Goal: Information Seeking & Learning: Check status

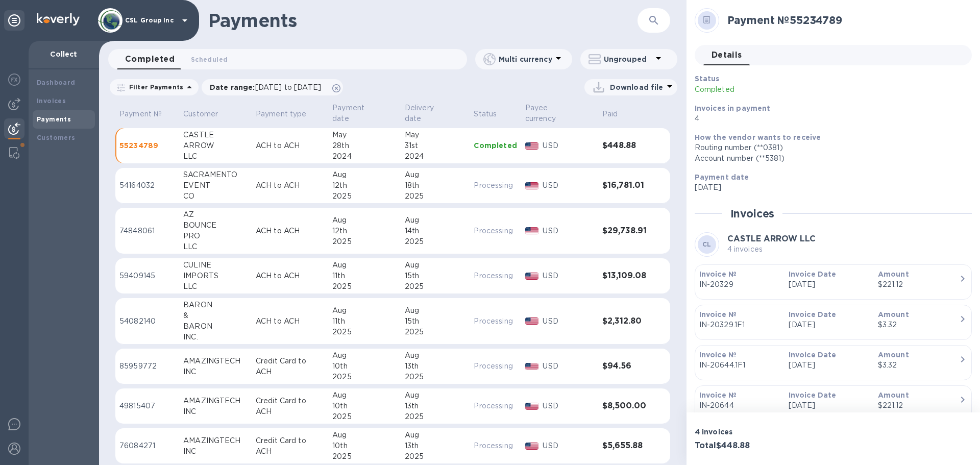
click at [650, 20] on icon "button" at bounding box center [653, 20] width 9 height 9
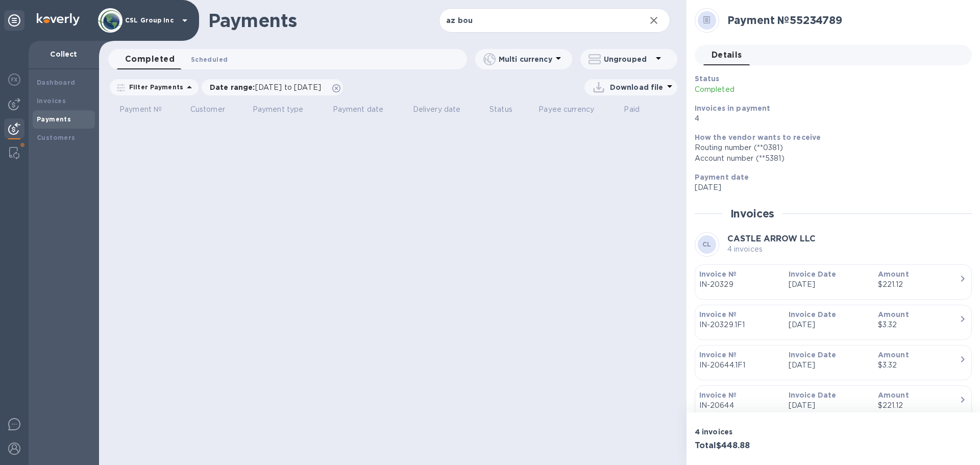
click at [214, 60] on span "Scheduled 0" at bounding box center [209, 59] width 37 height 11
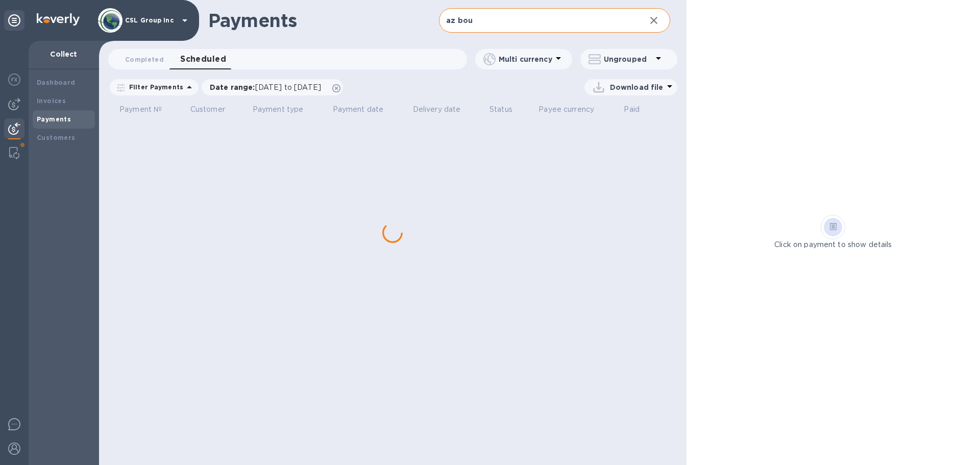
click at [487, 23] on input "az bou" at bounding box center [538, 20] width 198 height 25
drag, startPoint x: 488, startPoint y: 20, endPoint x: 397, endPoint y: 20, distance: 91.3
click at [397, 20] on div "Payments az bou ​" at bounding box center [392, 20] width 587 height 41
type input "az bo"
click at [340, 87] on icon at bounding box center [336, 88] width 8 height 8
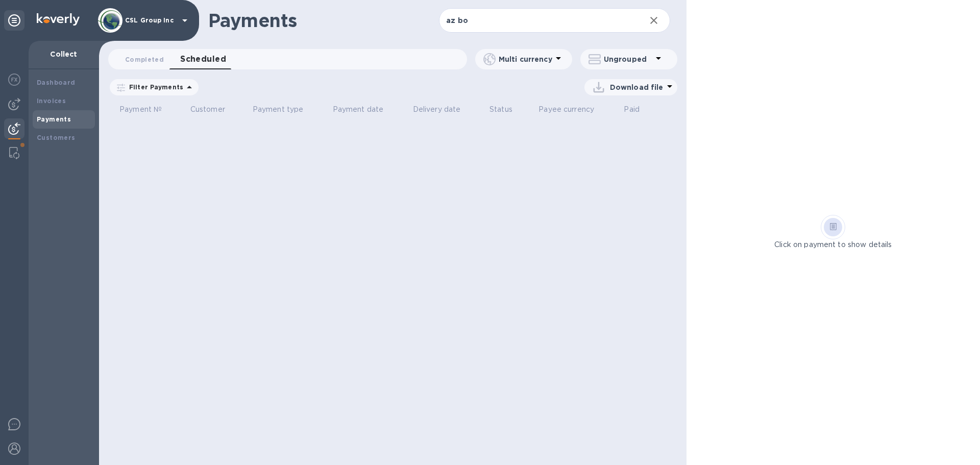
click at [651, 20] on icon "button" at bounding box center [654, 20] width 12 height 12
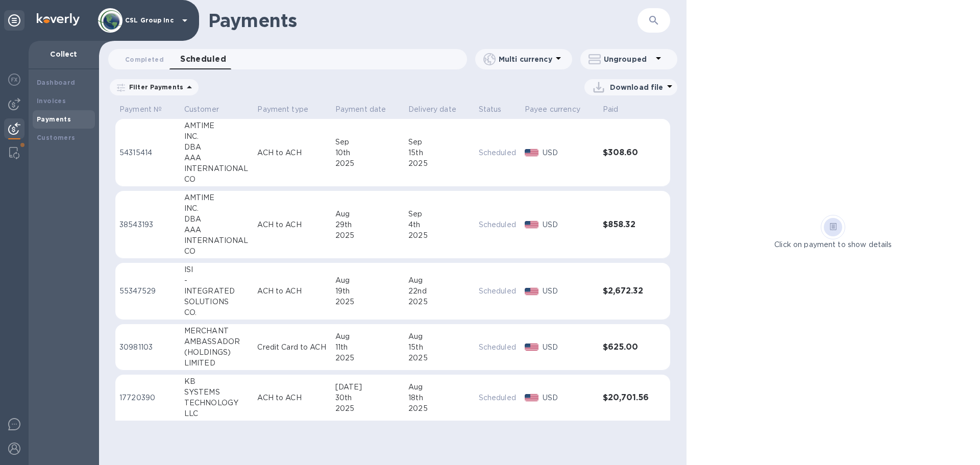
click at [158, 90] on p "Filter Payments" at bounding box center [154, 87] width 58 height 9
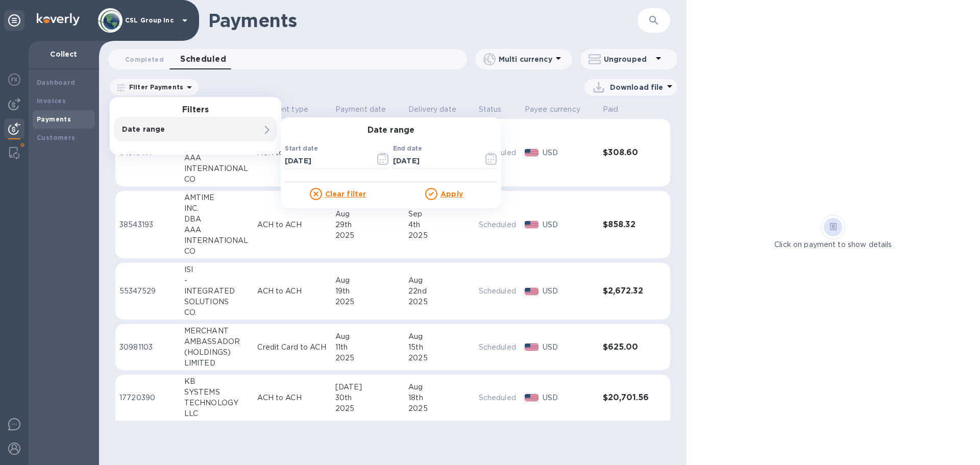
click at [162, 125] on p "Date range" at bounding box center [178, 129] width 112 height 10
click at [435, 194] on icon at bounding box center [431, 194] width 12 height 12
click at [426, 197] on icon at bounding box center [431, 194] width 12 height 12
click at [428, 193] on icon at bounding box center [431, 194] width 12 height 12
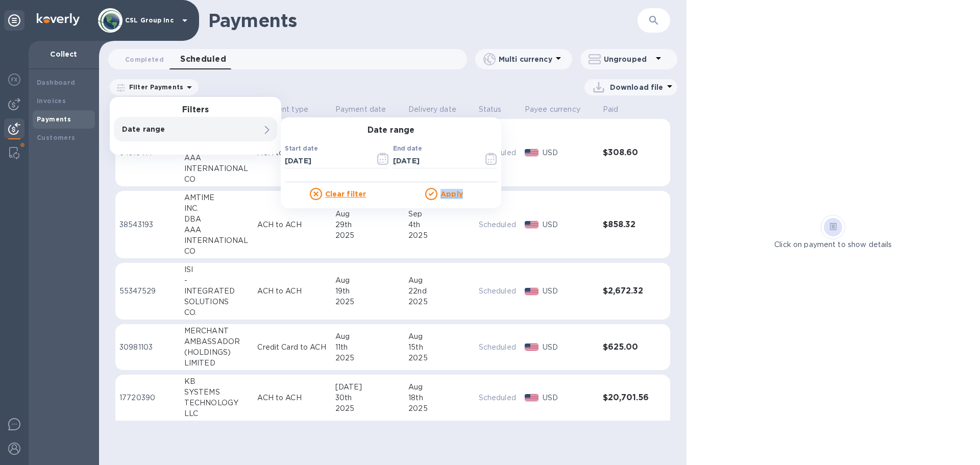
click at [444, 193] on u "Apply" at bounding box center [451, 194] width 22 height 8
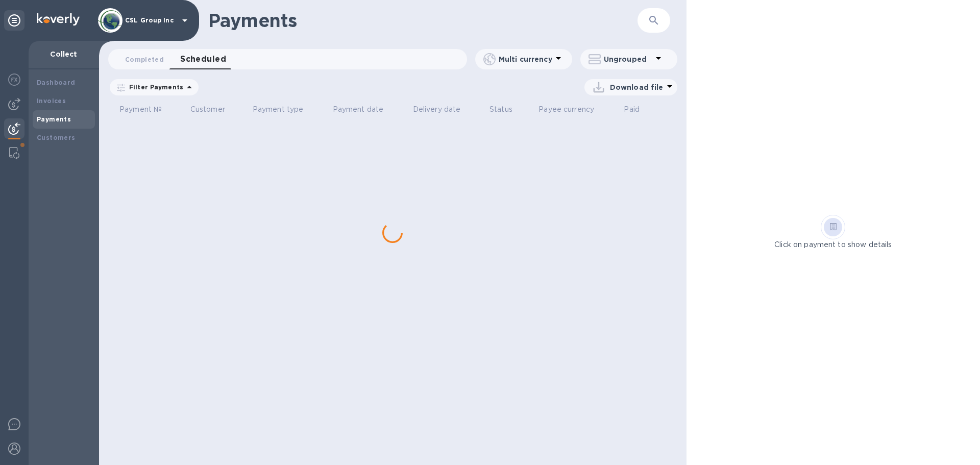
click at [444, 193] on div "Payments ​ Completed 0 Scheduled 0 Multi currency Ungrouped Filter Payments Dat…" at bounding box center [392, 232] width 587 height 465
click at [0, 0] on span "Date range : 08/12/2025 to 08/12/2025" at bounding box center [0, 0] width 0 height 0
click at [0, 0] on icon at bounding box center [0, 0] width 0 height 0
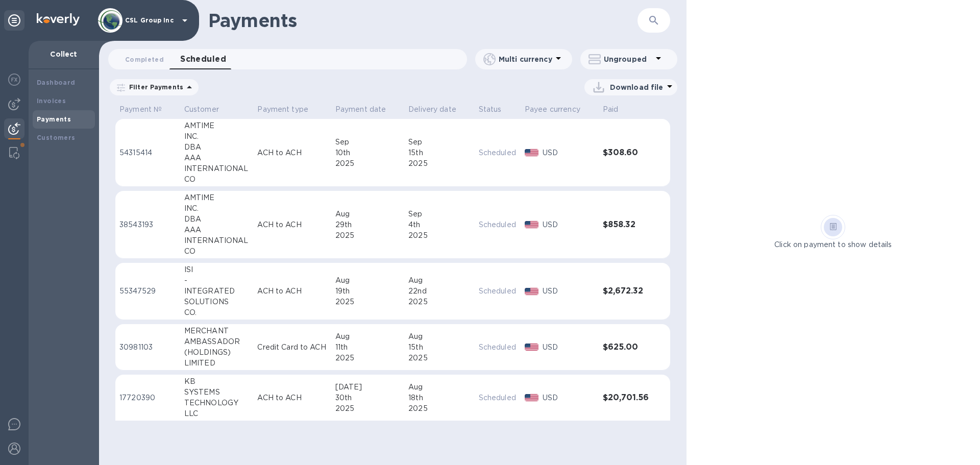
click at [372, 95] on div "Filter Payments Download file" at bounding box center [392, 89] width 587 height 23
click at [53, 100] on b "Invoices" at bounding box center [51, 101] width 29 height 8
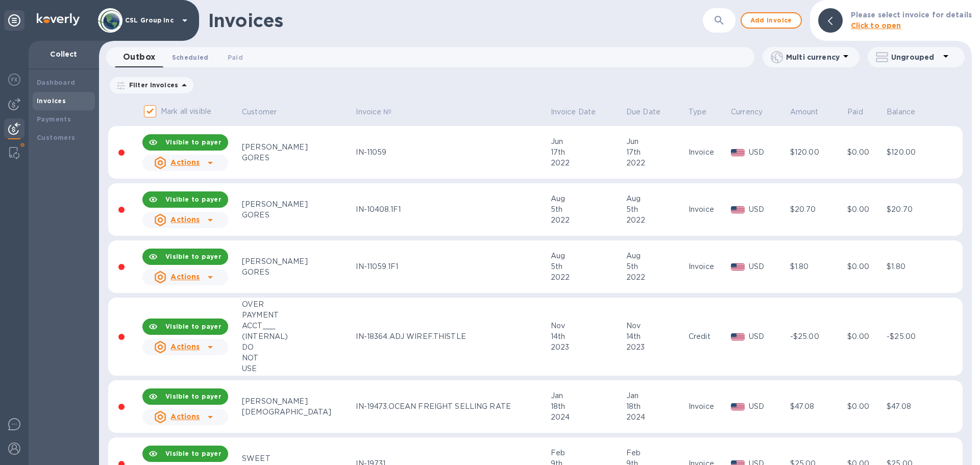
click at [197, 59] on span "Scheduled 0" at bounding box center [190, 57] width 37 height 11
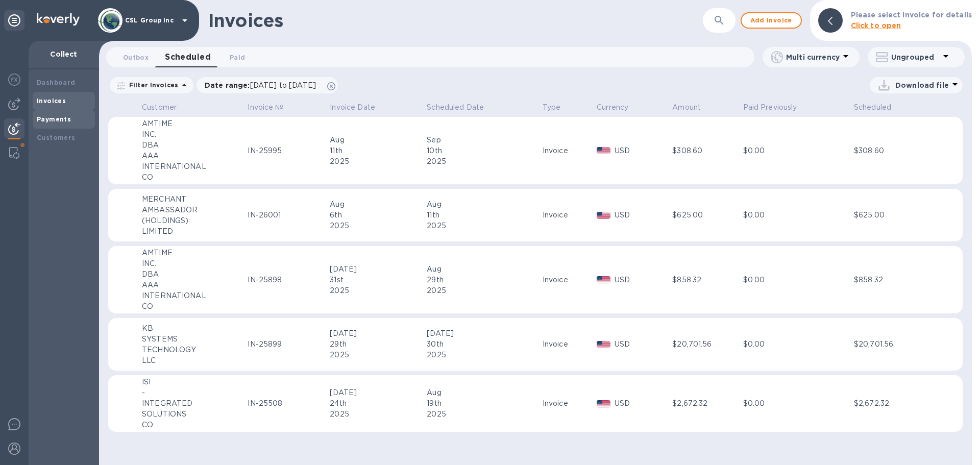
click at [51, 118] on b "Payments" at bounding box center [54, 119] width 34 height 8
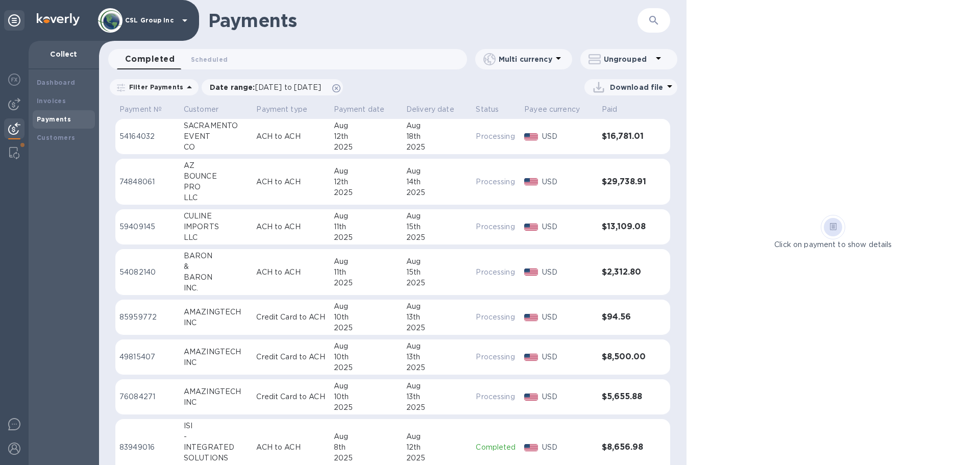
click at [650, 12] on button "button" at bounding box center [653, 20] width 24 height 24
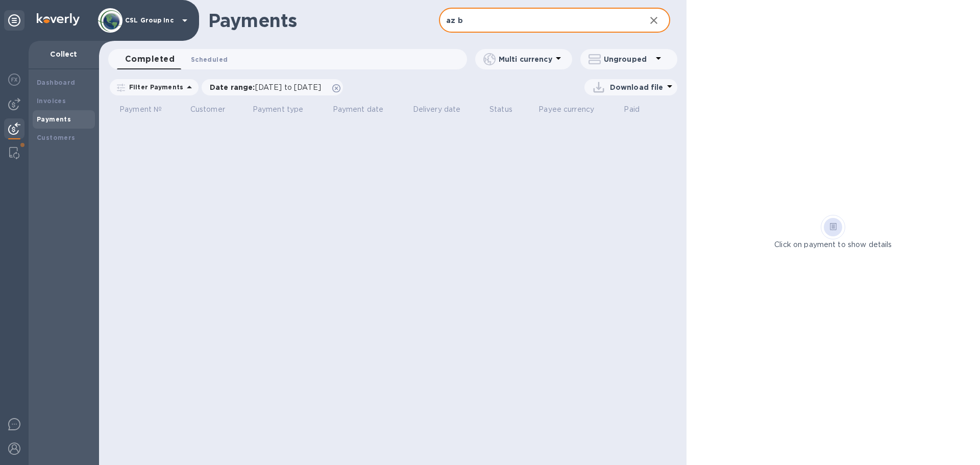
type input "az b"
click at [207, 58] on span "Scheduled 0" at bounding box center [209, 59] width 37 height 11
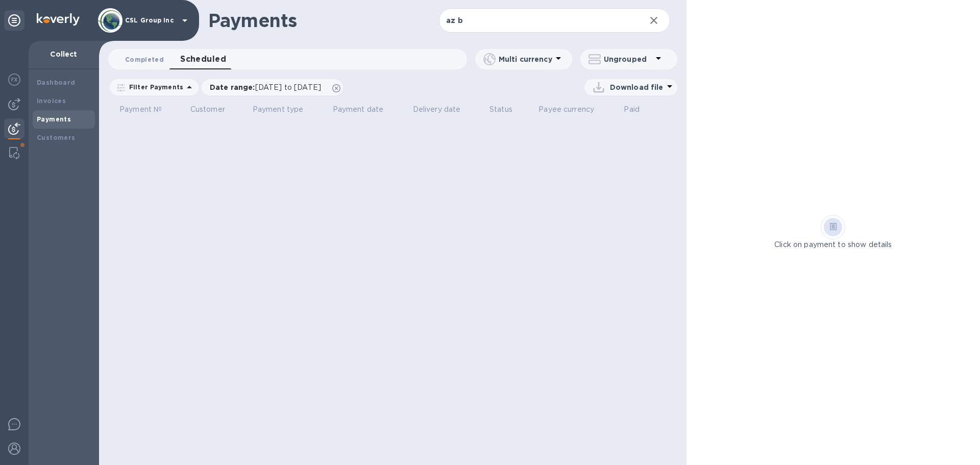
click at [135, 63] on span "Completed 0" at bounding box center [144, 59] width 39 height 11
click at [198, 61] on span "Scheduled 0" at bounding box center [209, 59] width 37 height 11
click at [71, 100] on div "Invoices" at bounding box center [64, 101] width 54 height 10
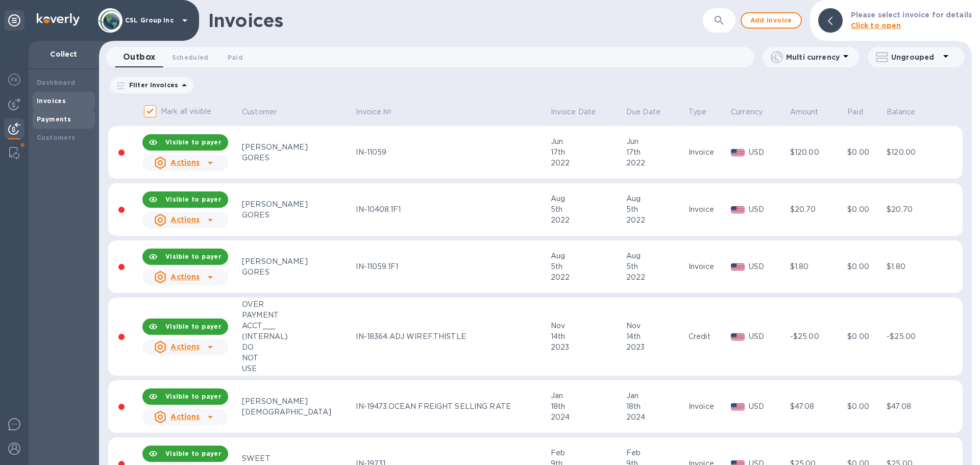
click at [59, 118] on b "Payments" at bounding box center [54, 119] width 34 height 8
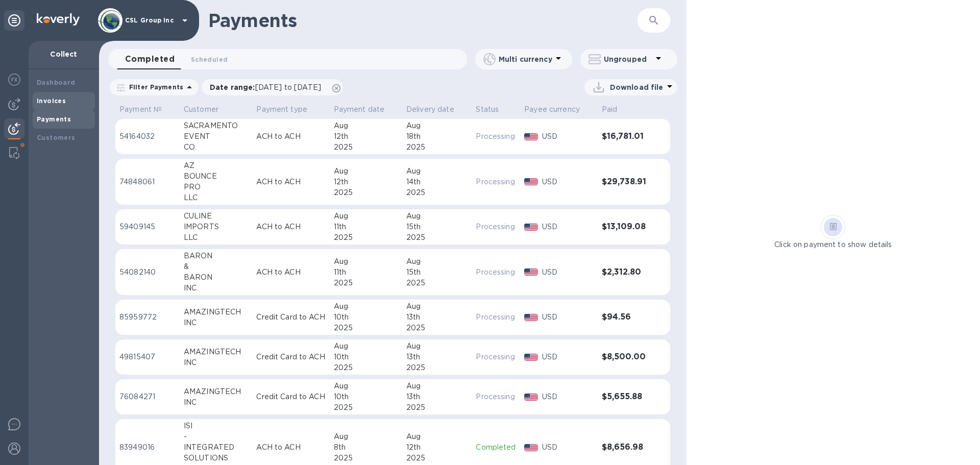
click at [64, 96] on div "Invoices" at bounding box center [64, 101] width 54 height 10
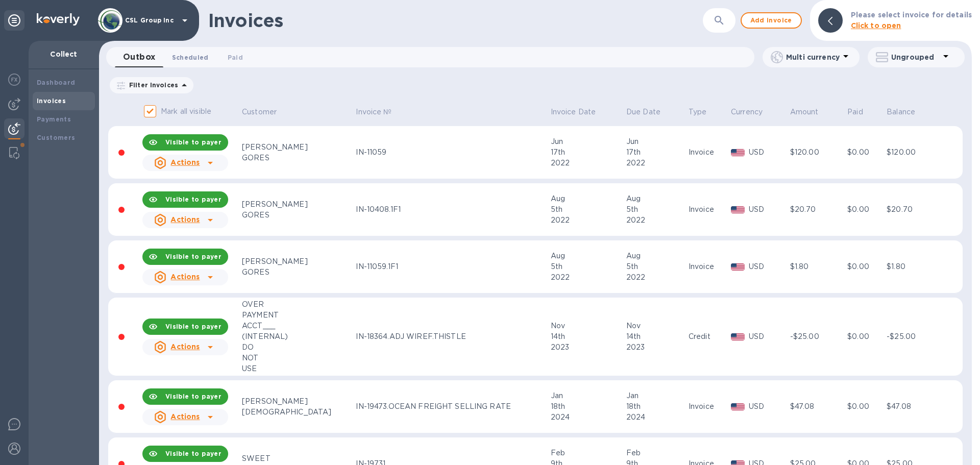
click at [180, 51] on button "Scheduled 0" at bounding box center [190, 57] width 53 height 20
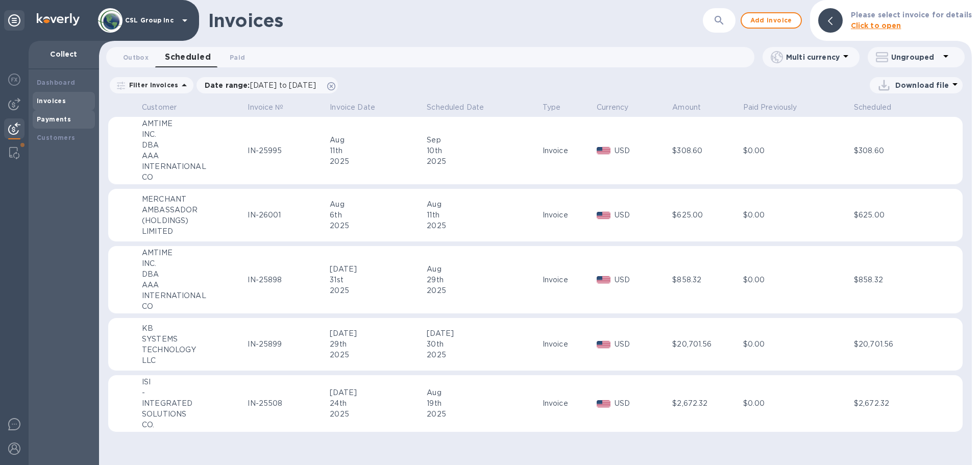
click at [63, 113] on div "Payments" at bounding box center [64, 119] width 62 height 18
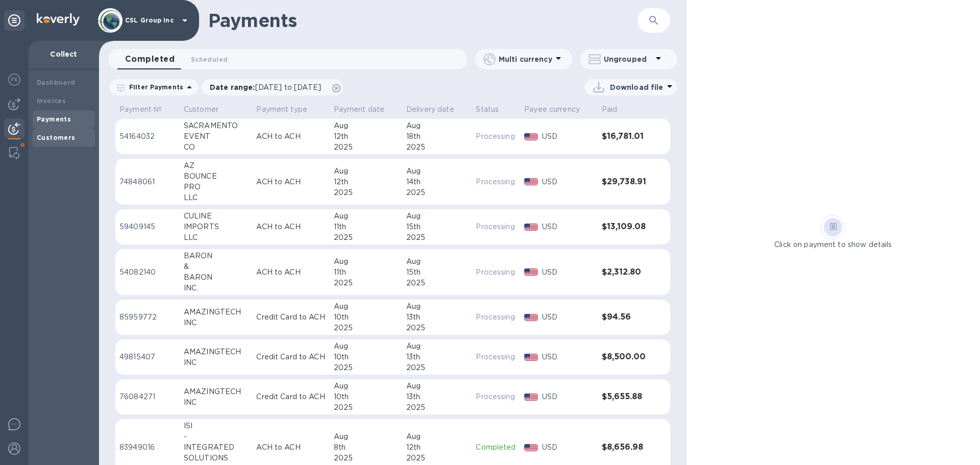
click at [70, 134] on b "Customers" at bounding box center [56, 138] width 39 height 8
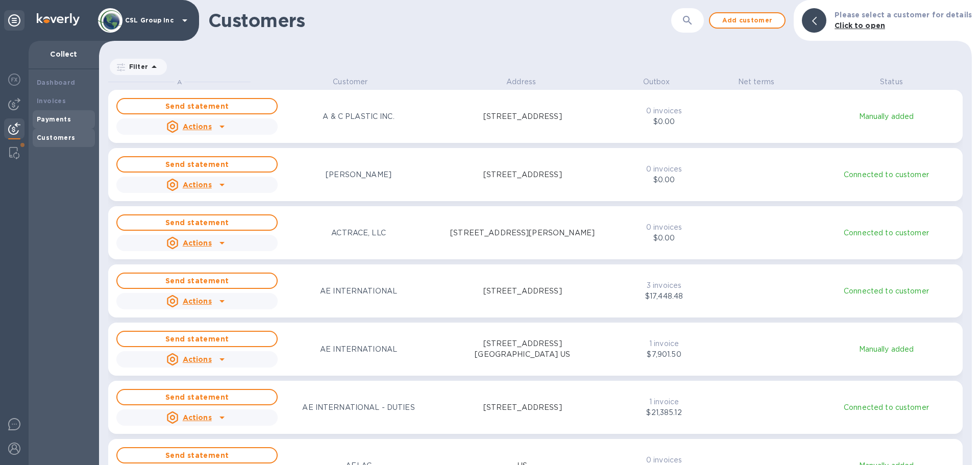
scroll to position [381, 868]
click at [64, 103] on div "Invoices" at bounding box center [64, 101] width 54 height 10
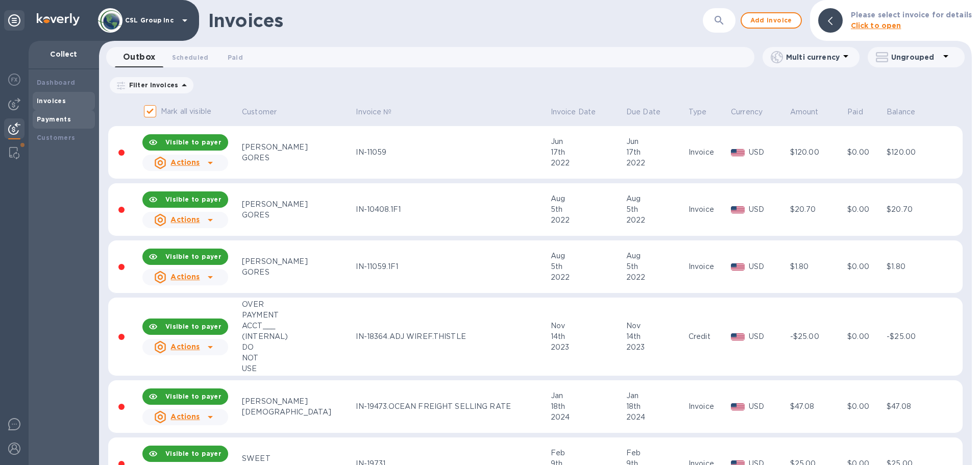
click at [70, 119] on div "Payments" at bounding box center [64, 119] width 54 height 10
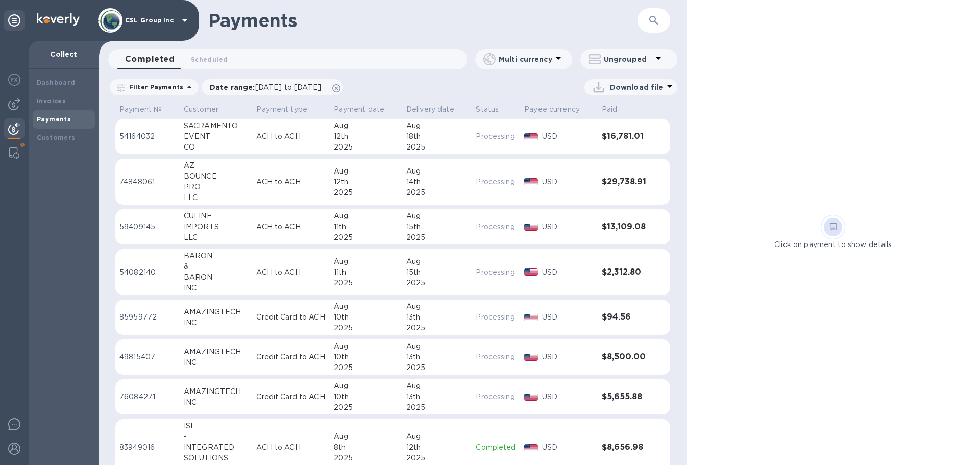
click at [201, 47] on div "Payments ​ Completed 0 Scheduled 0 Multi currency Ungrouped Filter Payments Dat…" at bounding box center [392, 232] width 587 height 465
click at [203, 57] on span "Scheduled 0" at bounding box center [209, 59] width 37 height 11
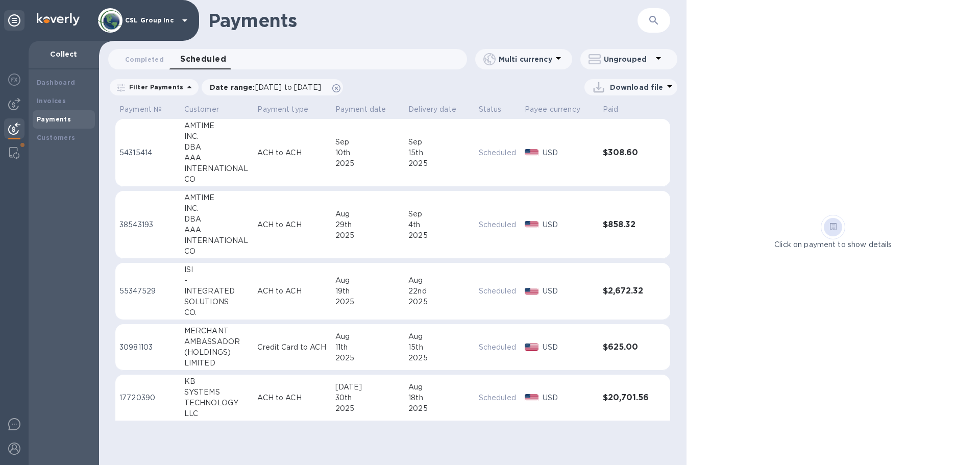
click at [17, 121] on div at bounding box center [14, 129] width 20 height 22
click at [55, 103] on b "Invoices" at bounding box center [51, 101] width 29 height 8
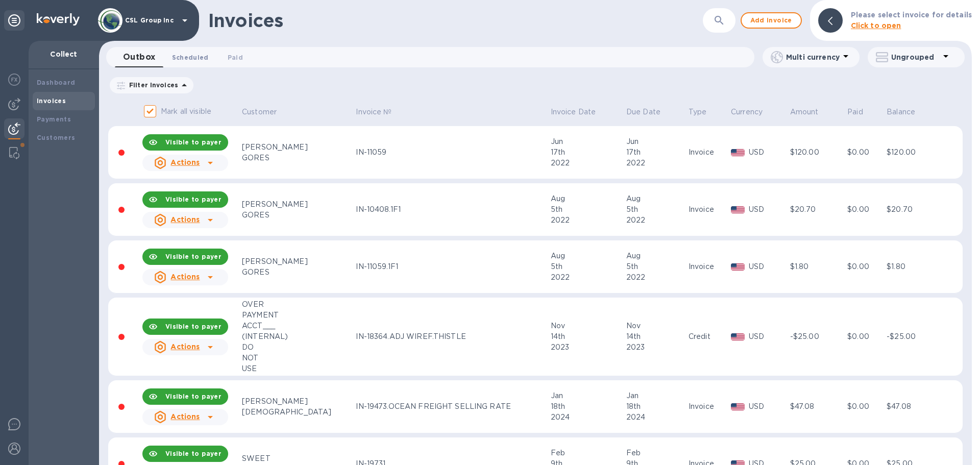
click at [178, 54] on span "Scheduled 0" at bounding box center [190, 57] width 37 height 11
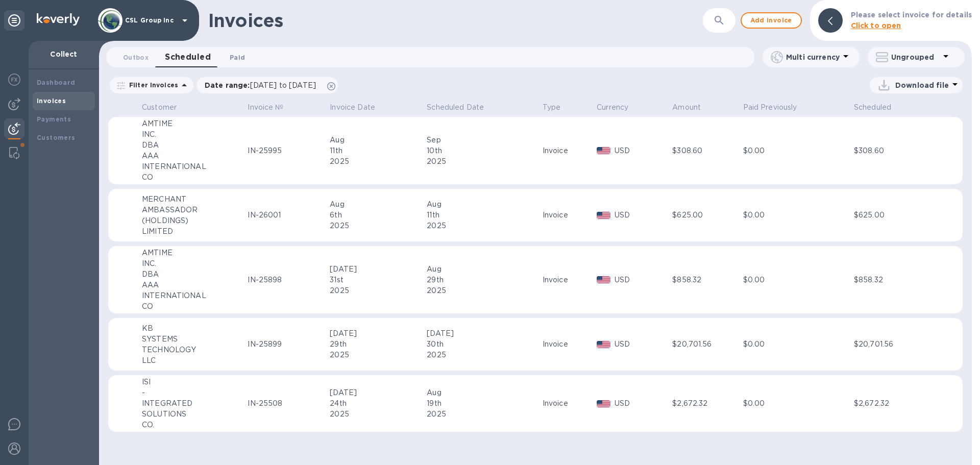
click at [227, 56] on span "Paid 0" at bounding box center [237, 57] width 20 height 11
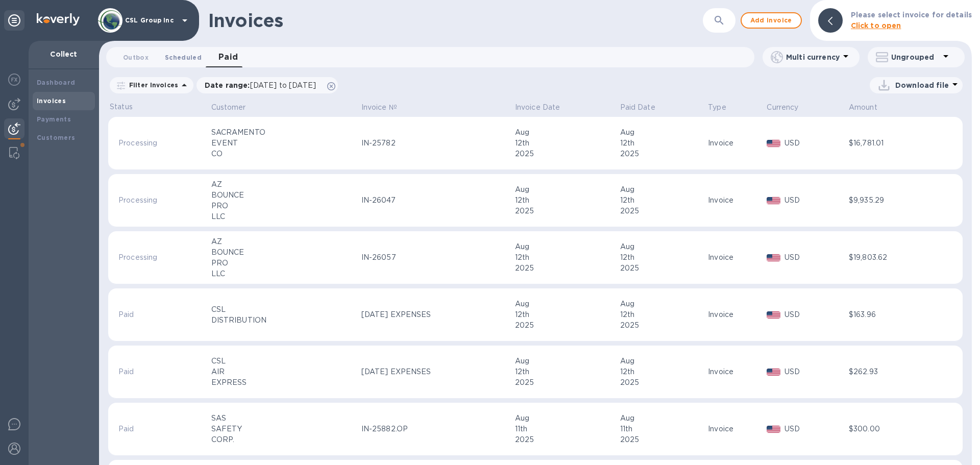
click at [169, 57] on span "Scheduled 0" at bounding box center [183, 57] width 37 height 11
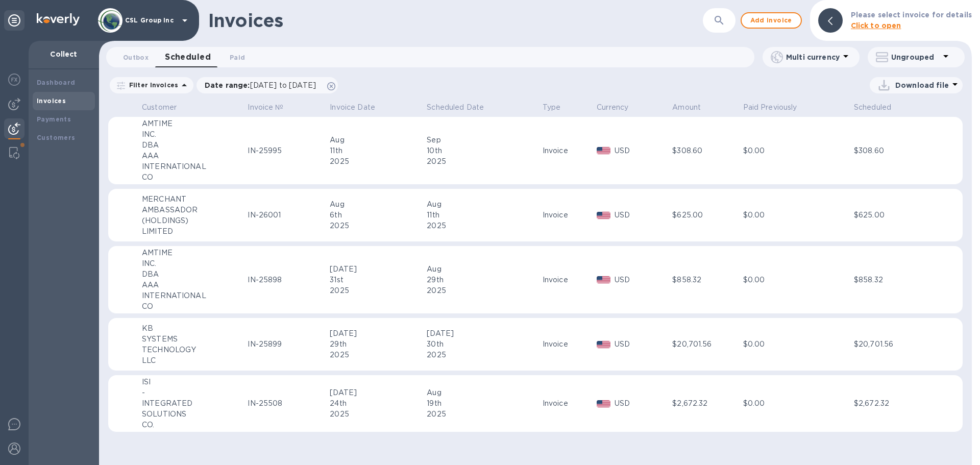
click at [70, 98] on div "Invoices" at bounding box center [64, 101] width 54 height 10
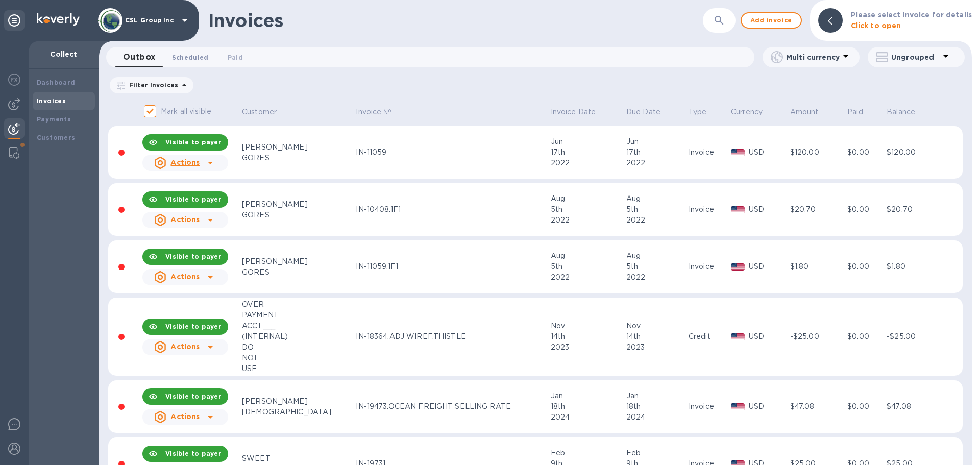
click at [195, 57] on span "Scheduled 0" at bounding box center [190, 57] width 37 height 11
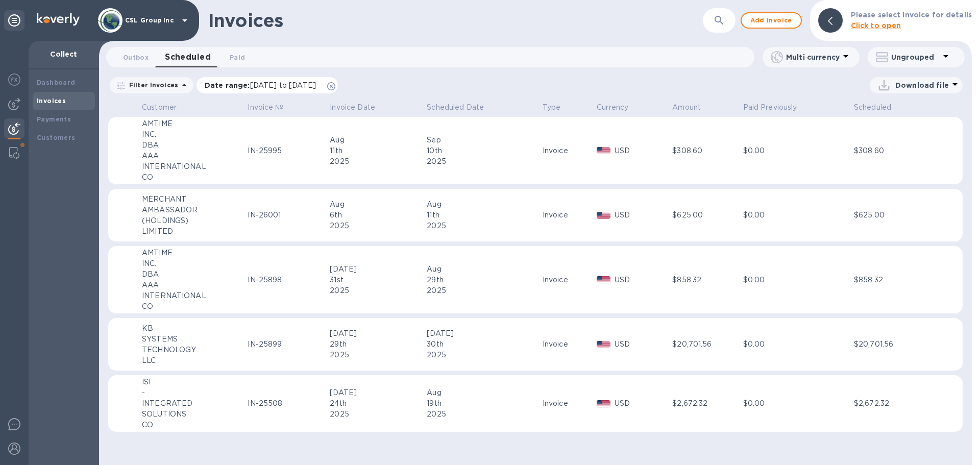
click at [335, 84] on icon at bounding box center [331, 86] width 8 height 8
click at [48, 115] on b "Payments" at bounding box center [54, 119] width 34 height 8
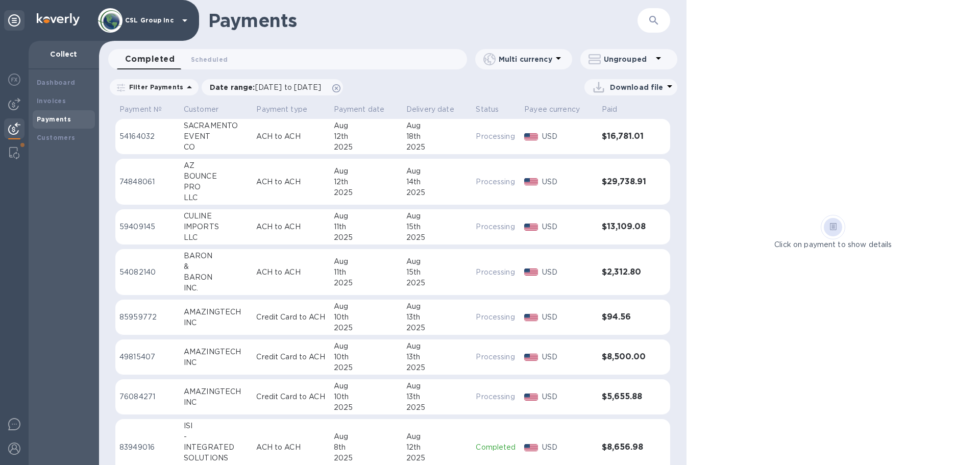
click at [654, 62] on icon at bounding box center [658, 58] width 12 height 12
click at [654, 62] on div at bounding box center [490, 232] width 980 height 465
click at [548, 62] on p "Multi currency" at bounding box center [526, 59] width 54 height 10
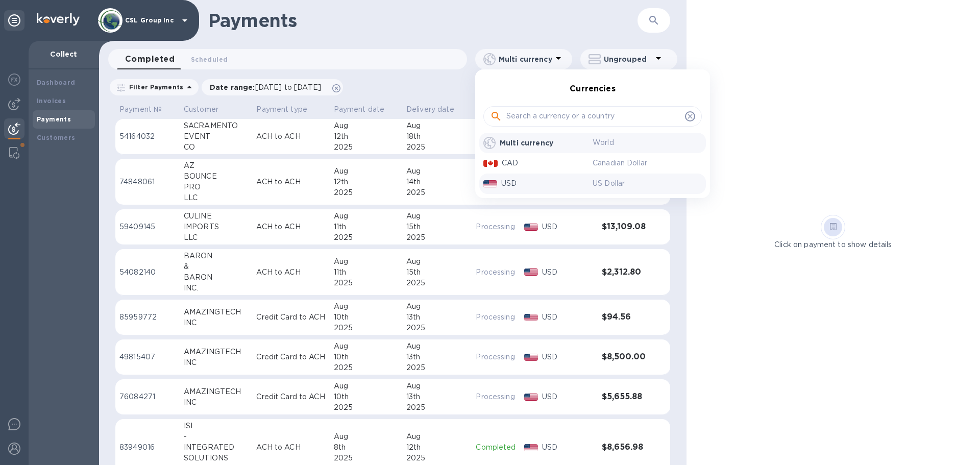
click at [529, 181] on p "USD" at bounding box center [546, 183] width 91 height 11
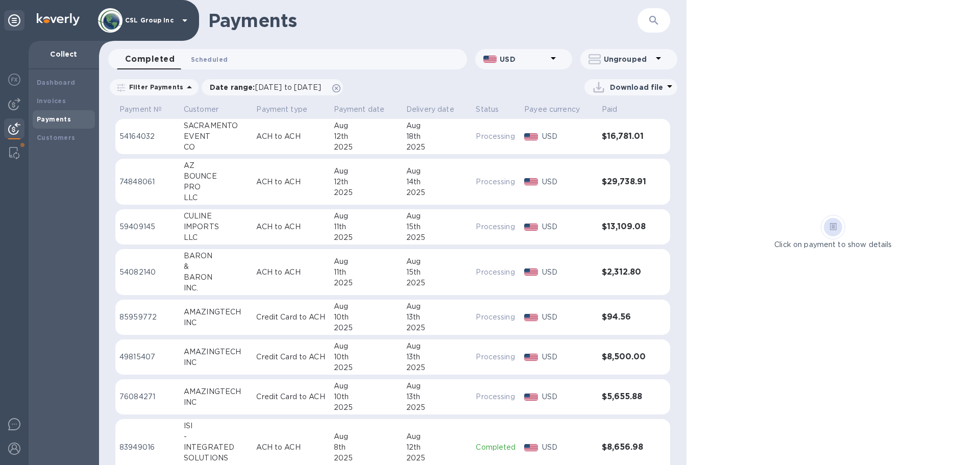
click at [203, 66] on button "Scheduled 0" at bounding box center [209, 59] width 53 height 20
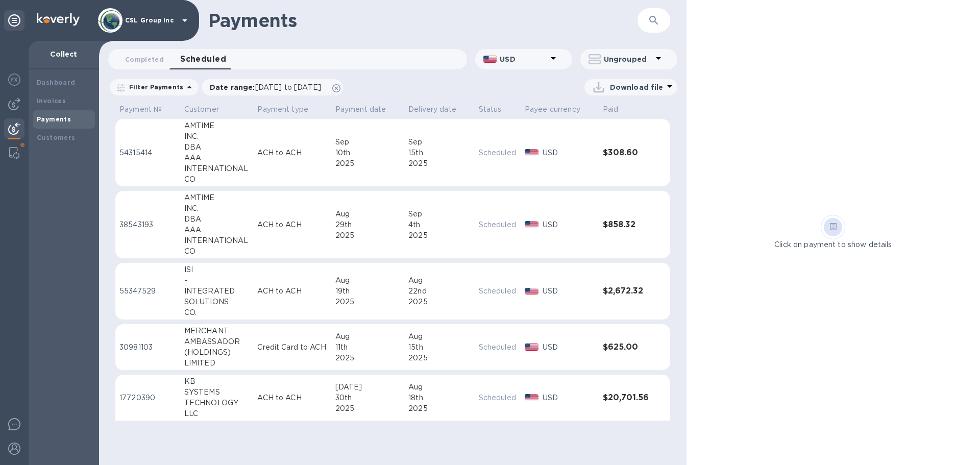
click at [662, 16] on button "button" at bounding box center [653, 20] width 24 height 24
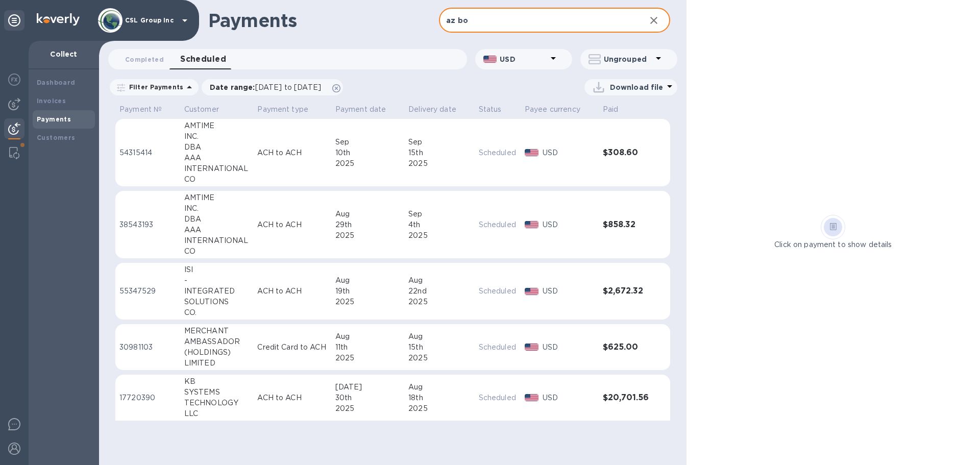
type input "az bou"
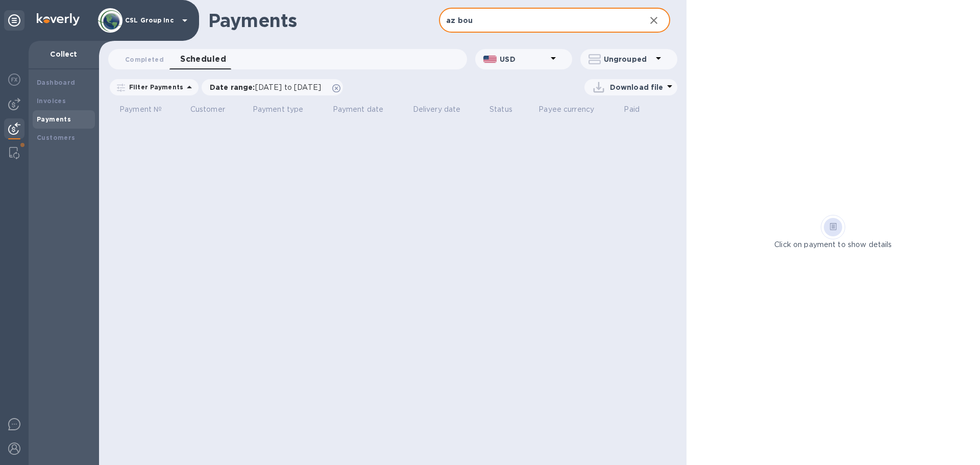
drag, startPoint x: 492, startPoint y: 27, endPoint x: 376, endPoint y: 23, distance: 116.4
click at [367, 26] on div "Payments az bou ​" at bounding box center [392, 20] width 587 height 41
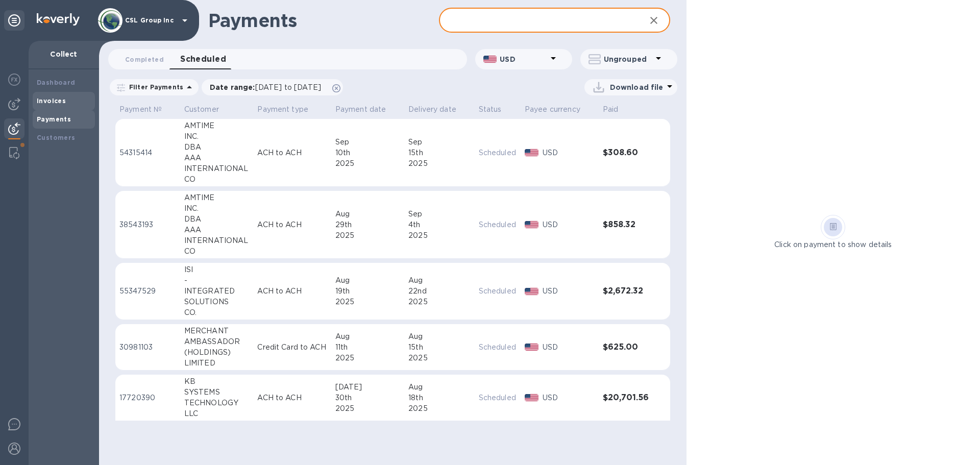
click at [78, 101] on div "Invoices" at bounding box center [64, 101] width 54 height 10
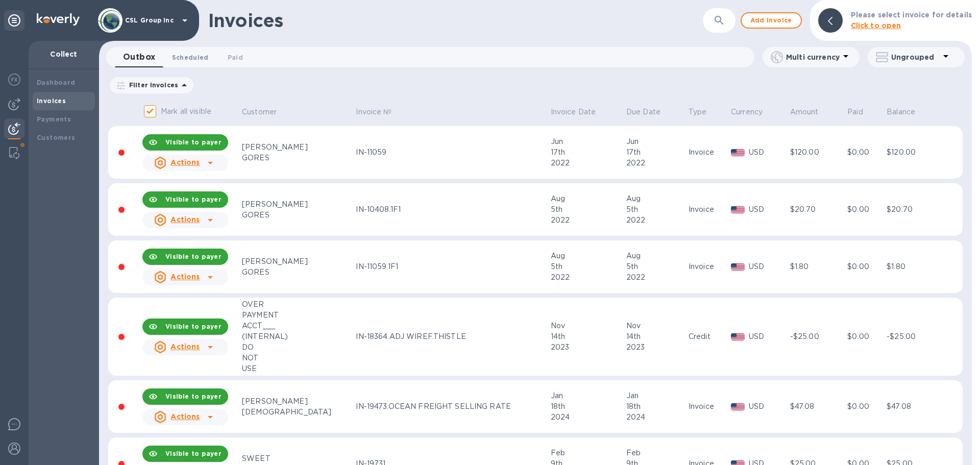
click at [198, 61] on span "Scheduled 0" at bounding box center [190, 57] width 37 height 11
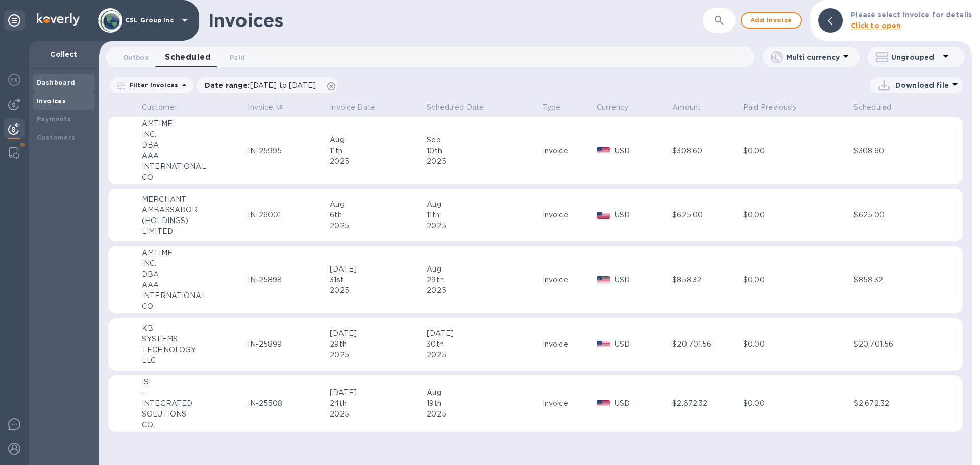
click at [63, 88] on div "Dashboard" at bounding box center [64, 82] width 62 height 18
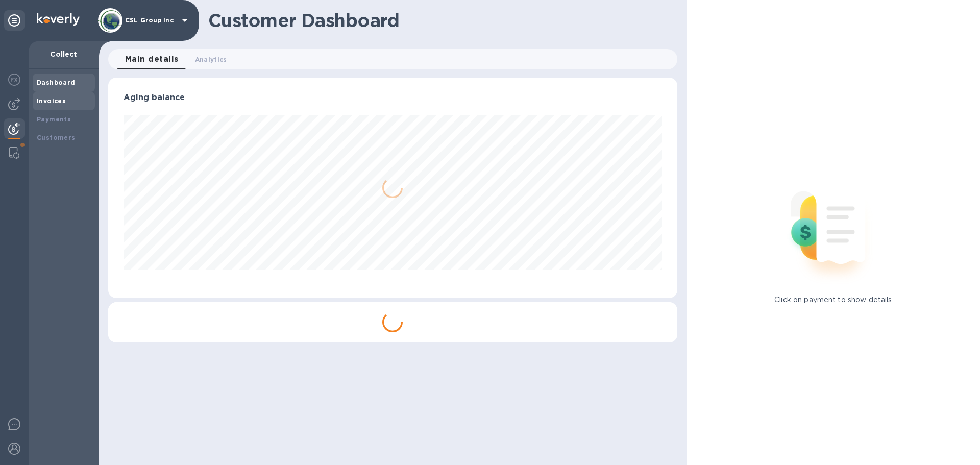
scroll to position [220, 568]
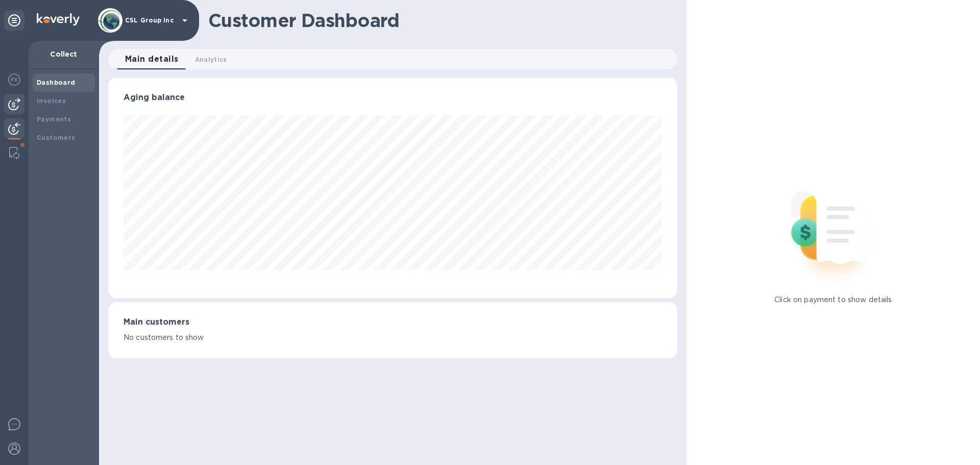
click at [21, 110] on div at bounding box center [14, 104] width 20 height 20
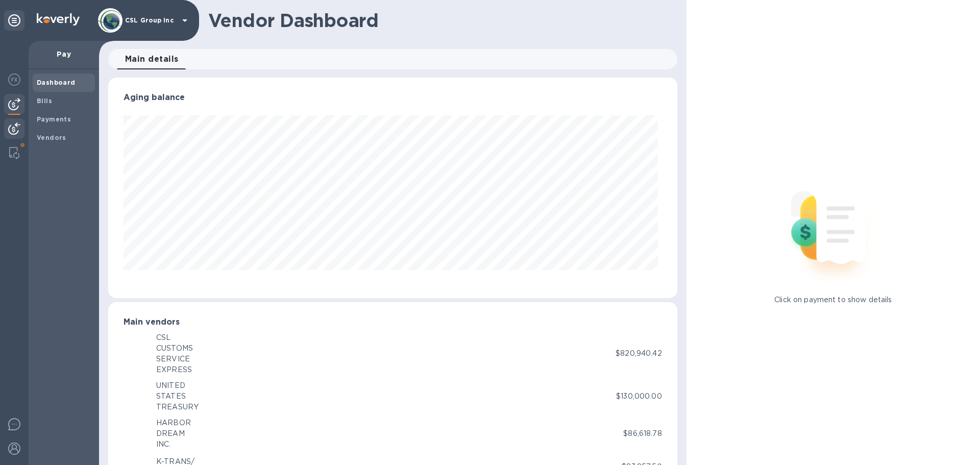
scroll to position [220, 564]
click at [17, 127] on img at bounding box center [14, 128] width 12 height 12
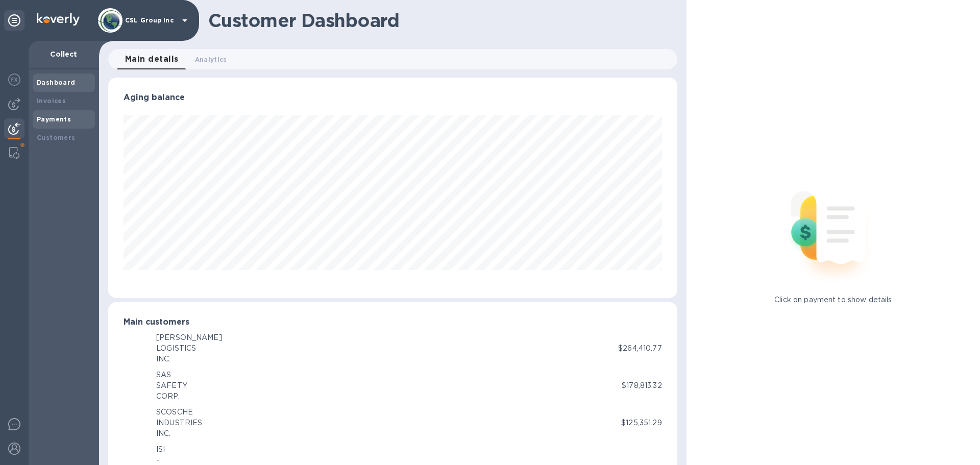
scroll to position [510046, 509701]
click at [69, 101] on div "Invoices" at bounding box center [64, 101] width 54 height 10
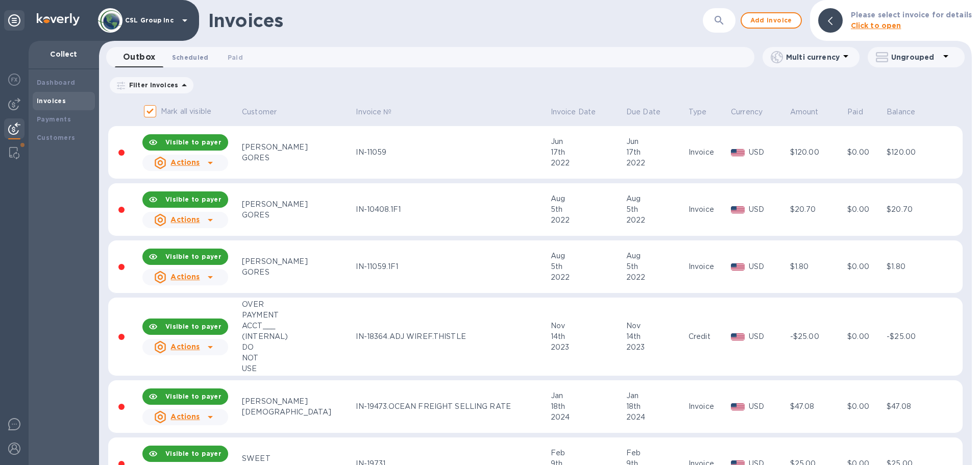
click at [189, 65] on button "Scheduled 0" at bounding box center [190, 57] width 53 height 20
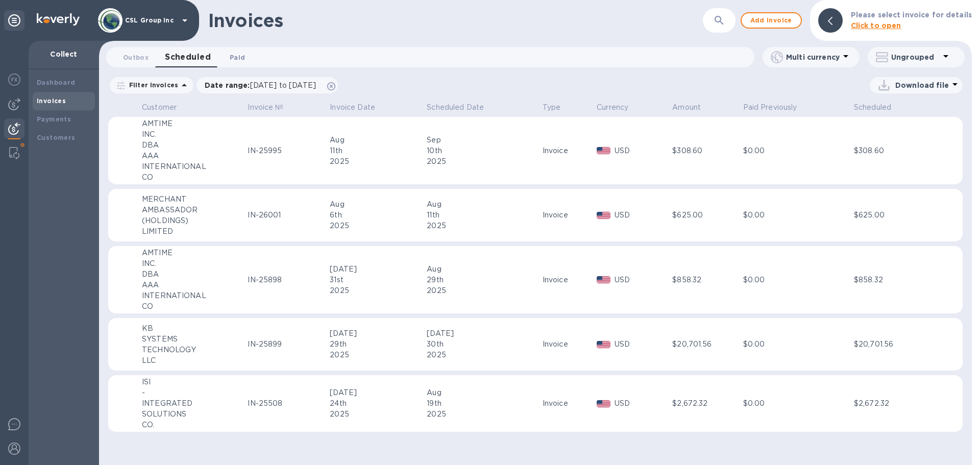
click at [230, 51] on button "Paid 0" at bounding box center [237, 57] width 37 height 20
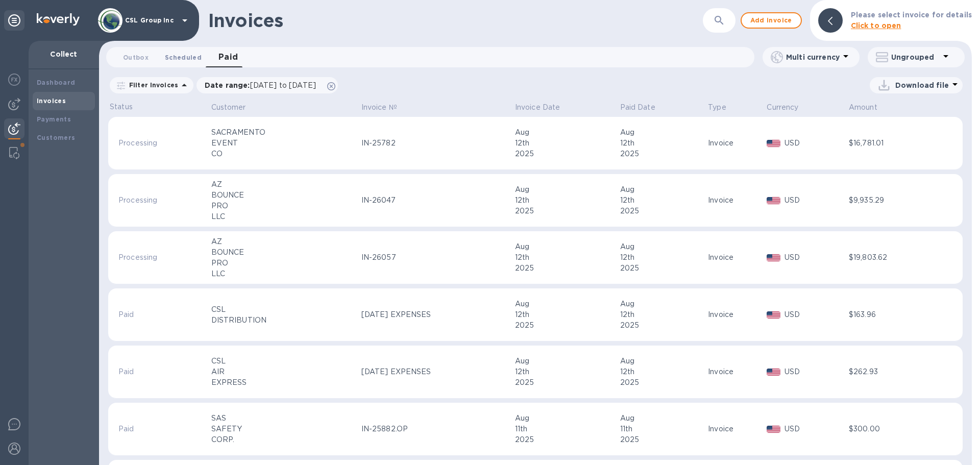
click at [181, 59] on span "Scheduled 0" at bounding box center [183, 57] width 37 height 11
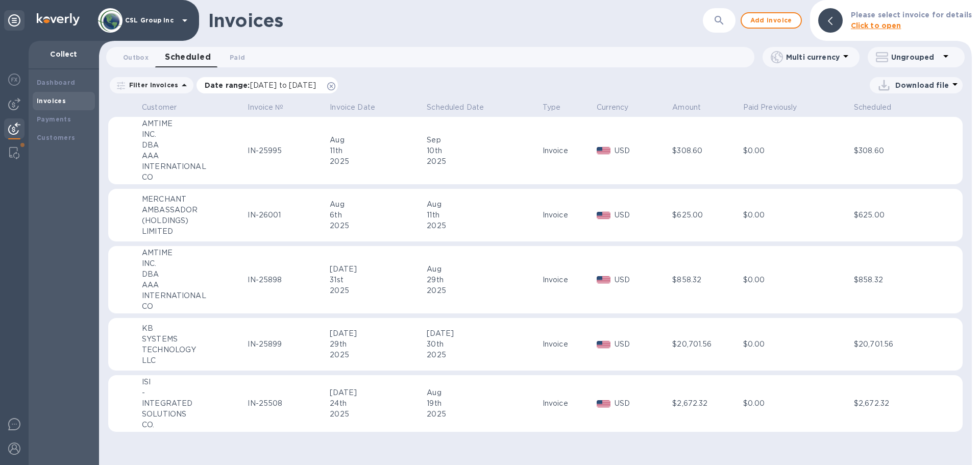
click at [335, 89] on icon at bounding box center [331, 86] width 8 height 8
click at [67, 123] on div "Payments" at bounding box center [64, 119] width 54 height 10
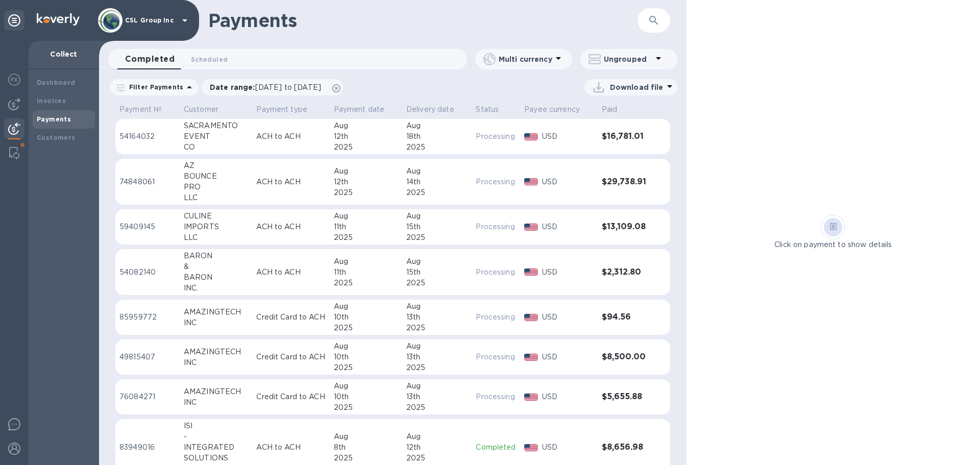
click at [656, 23] on icon "button" at bounding box center [653, 20] width 9 height 9
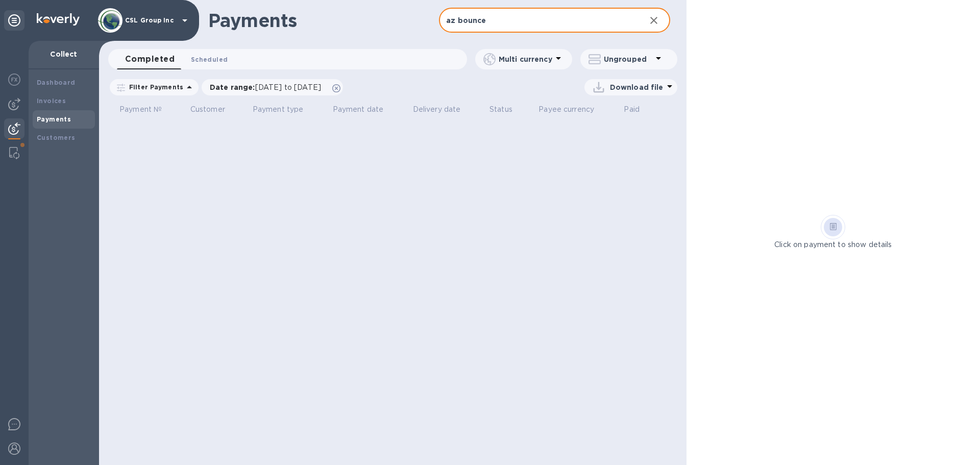
type input "az bounce"
click at [214, 58] on span "Scheduled 0" at bounding box center [209, 59] width 37 height 11
click at [546, 63] on p "Multi currency" at bounding box center [526, 59] width 54 height 10
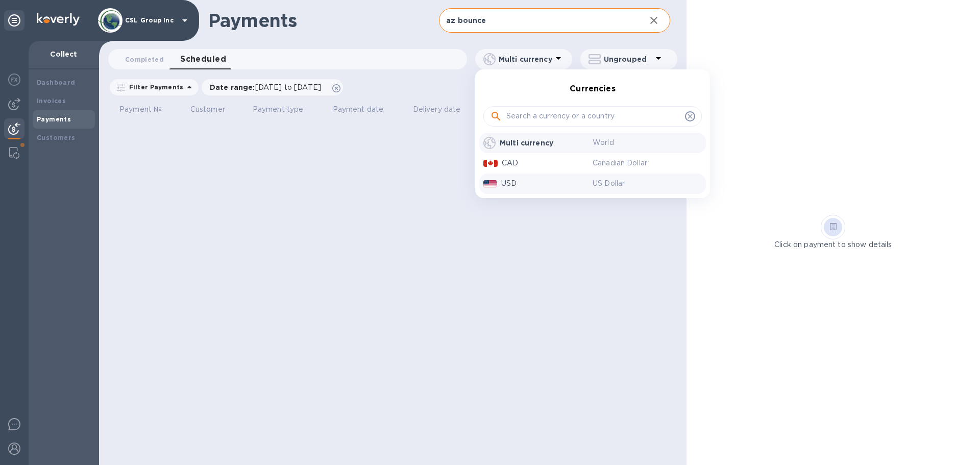
click at [534, 177] on div "USD" at bounding box center [546, 183] width 95 height 15
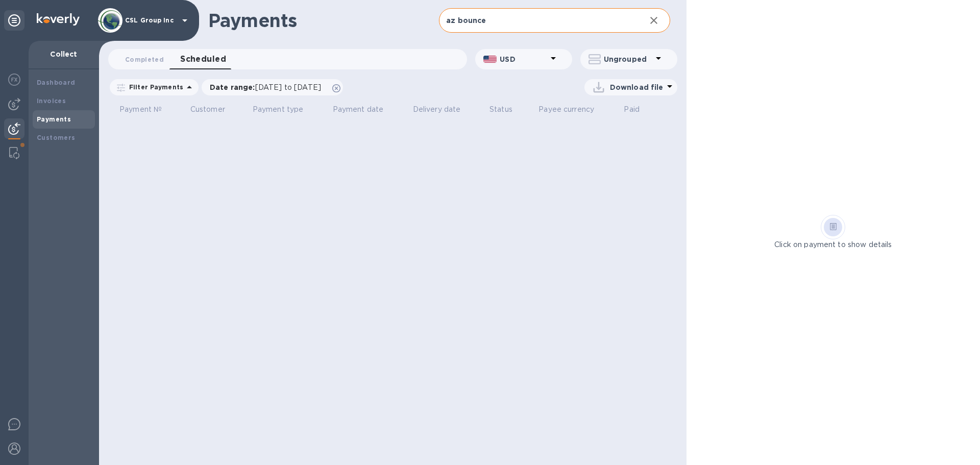
click at [651, 60] on p "Ungrouped" at bounding box center [628, 59] width 48 height 10
click at [623, 86] on li "Group payments by customers" at bounding box center [651, 85] width 142 height 33
click at [176, 90] on p "Filter Payments" at bounding box center [154, 87] width 58 height 9
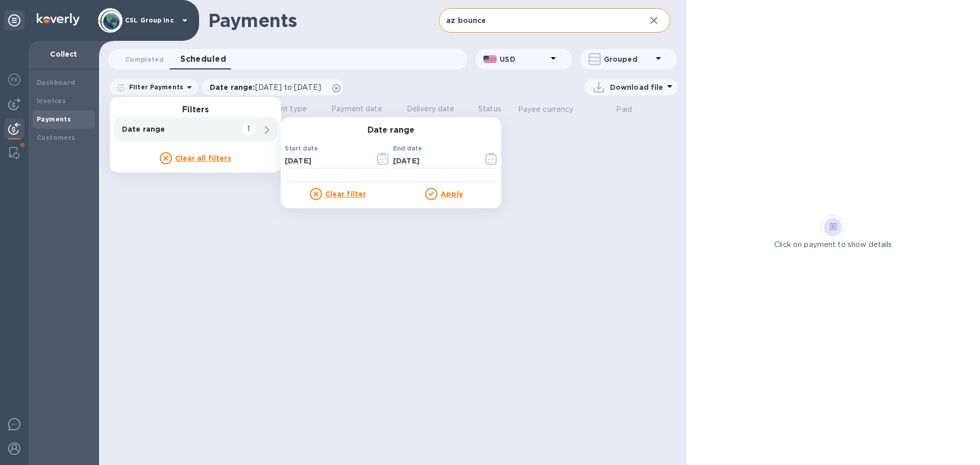
click at [200, 161] on u "Clear all filters" at bounding box center [203, 158] width 56 height 8
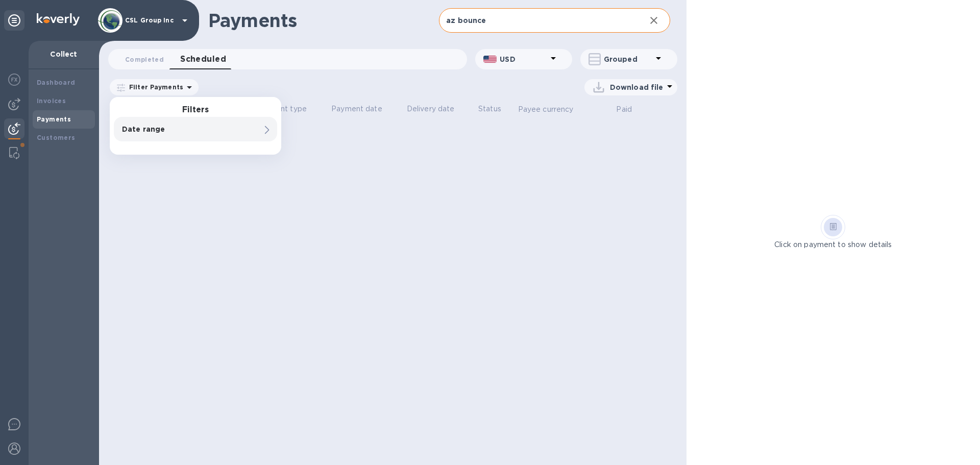
click at [286, 83] on div "Download file" at bounding box center [440, 87] width 473 height 16
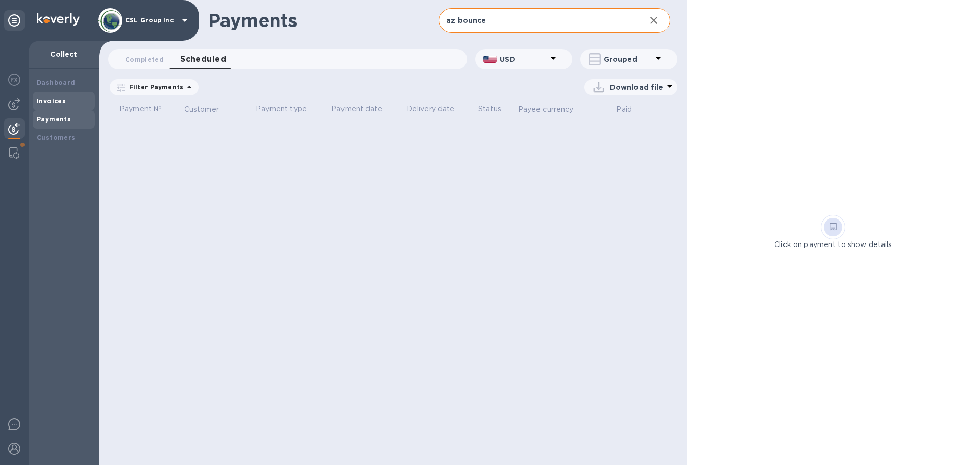
click at [57, 106] on div "Invoices" at bounding box center [64, 101] width 62 height 18
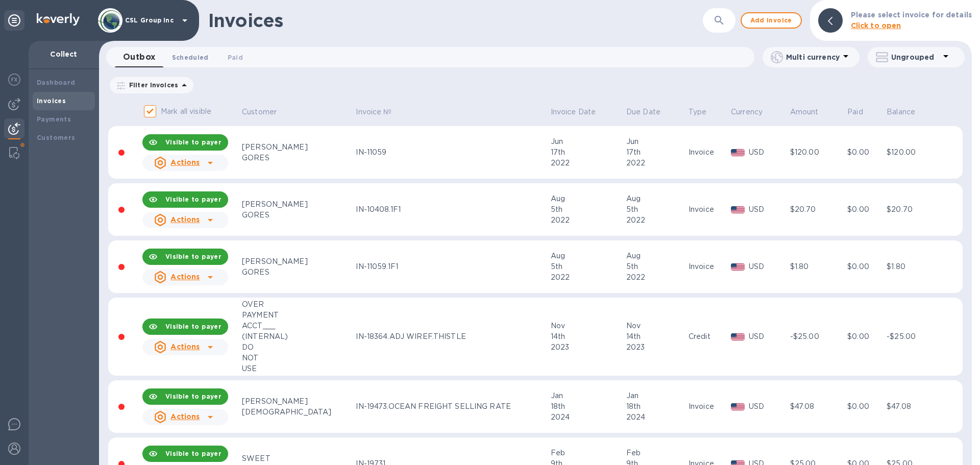
click at [190, 54] on span "Scheduled 0" at bounding box center [190, 57] width 37 height 11
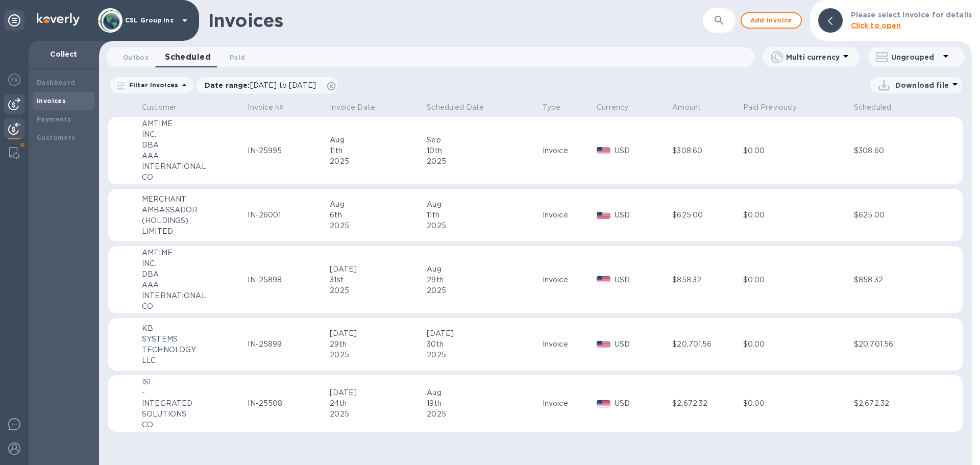
click at [16, 105] on img at bounding box center [14, 104] width 12 height 12
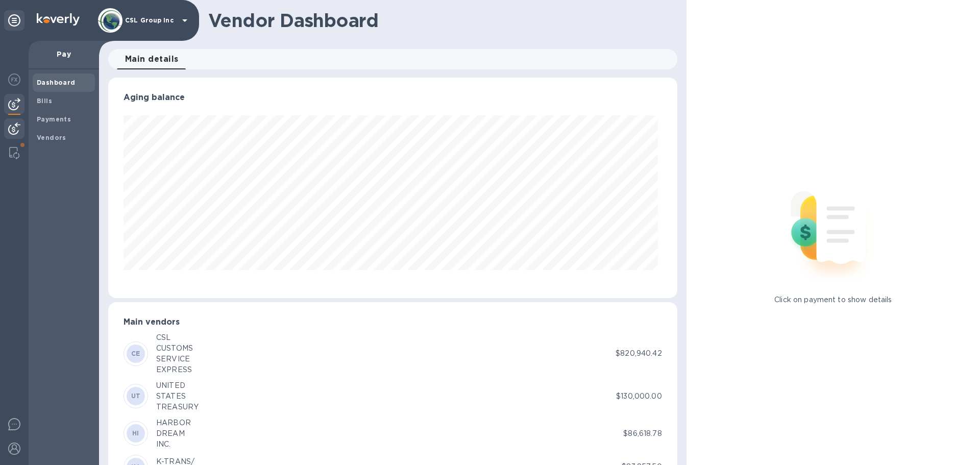
scroll to position [220, 564]
click at [12, 131] on img at bounding box center [14, 128] width 12 height 12
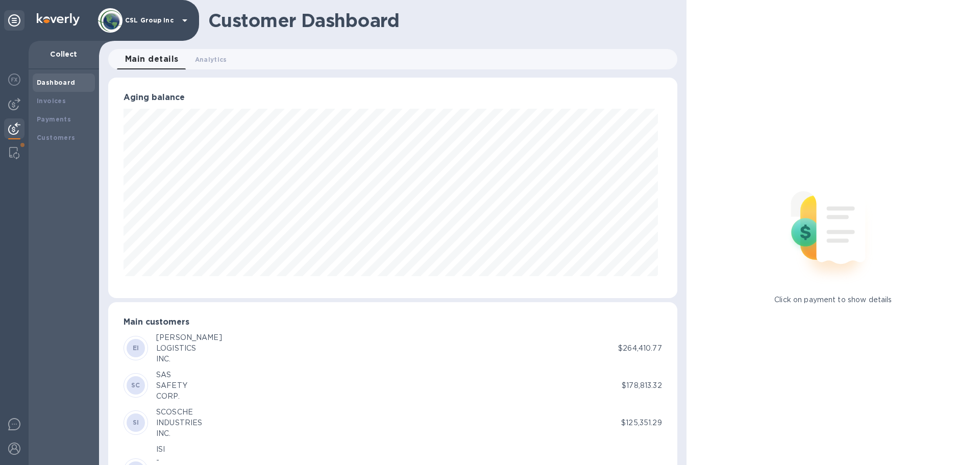
scroll to position [510046, 509701]
click at [53, 105] on div "Invoices" at bounding box center [64, 101] width 54 height 10
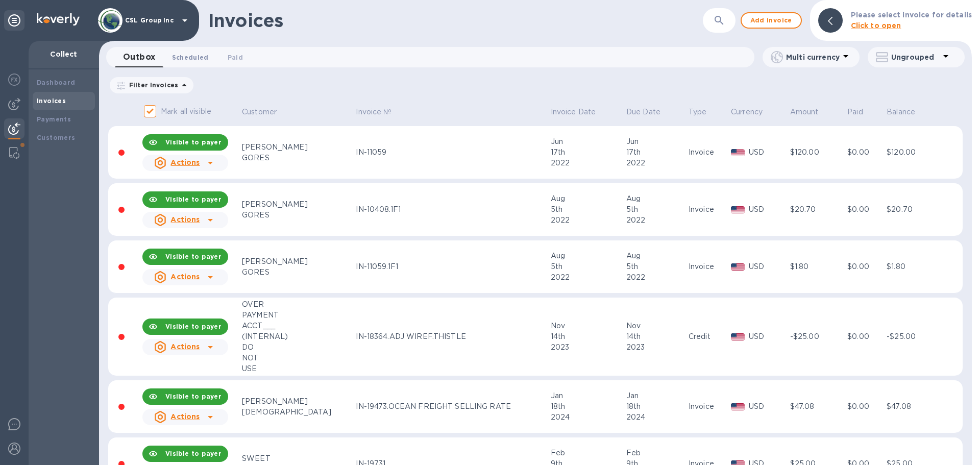
click at [187, 58] on span "Scheduled 0" at bounding box center [190, 57] width 37 height 11
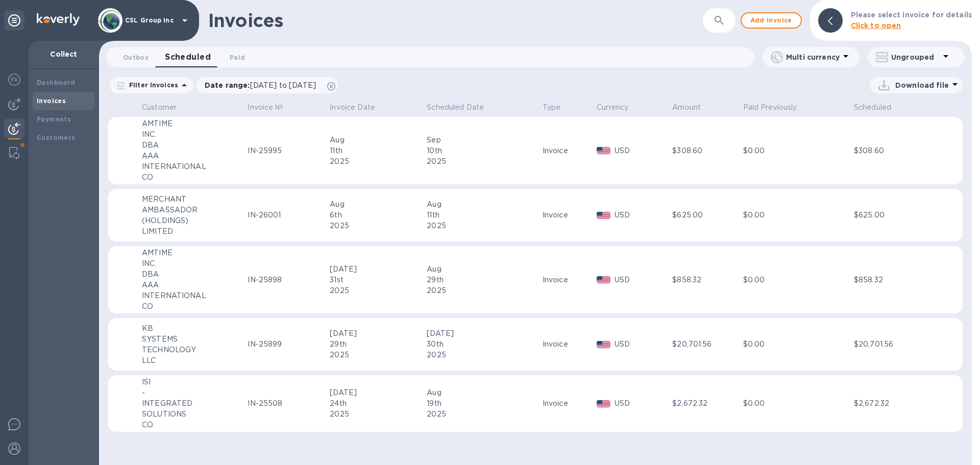
click at [713, 20] on button "button" at bounding box center [719, 20] width 24 height 24
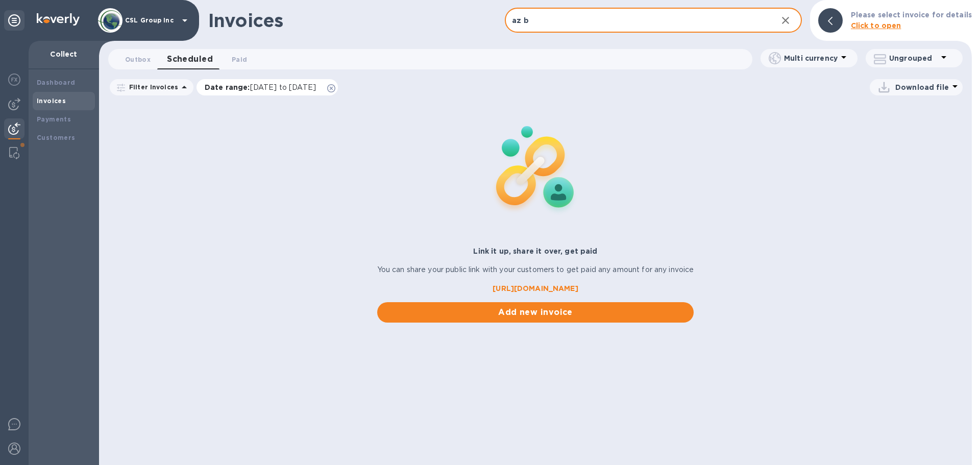
type input "az b"
click at [335, 87] on icon at bounding box center [331, 88] width 8 height 8
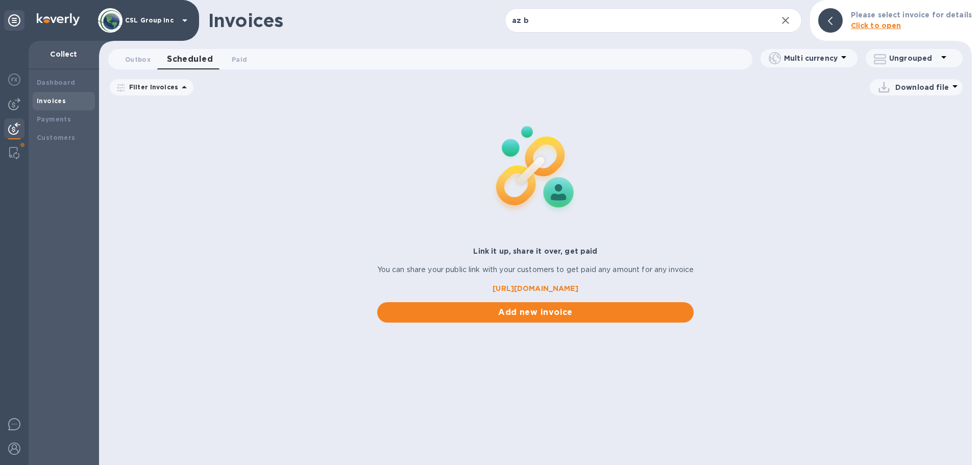
click at [189, 64] on span "Scheduled 0" at bounding box center [190, 59] width 46 height 14
click at [201, 63] on span "Scheduled 0" at bounding box center [190, 59] width 46 height 14
click at [235, 59] on span "Paid 0" at bounding box center [239, 59] width 15 height 11
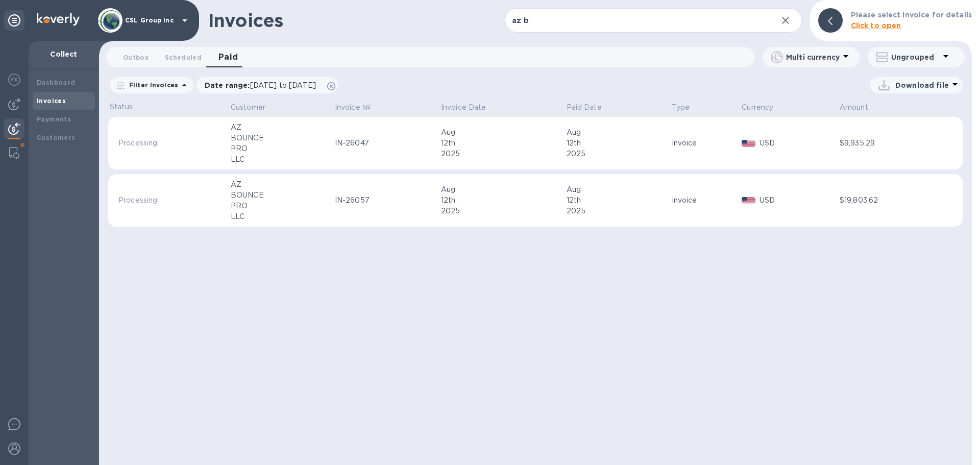
click at [541, 253] on div "Invoices az b ​ Add invoice Please select invoice for details Click to open Out…" at bounding box center [535, 232] width 873 height 465
click at [169, 55] on span "Scheduled 0" at bounding box center [183, 57] width 37 height 11
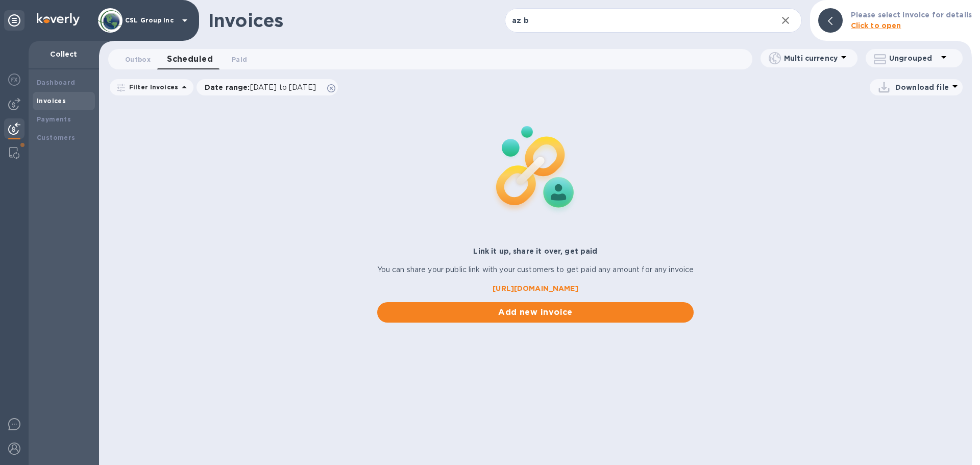
click at [69, 102] on div "Invoices" at bounding box center [64, 101] width 54 height 10
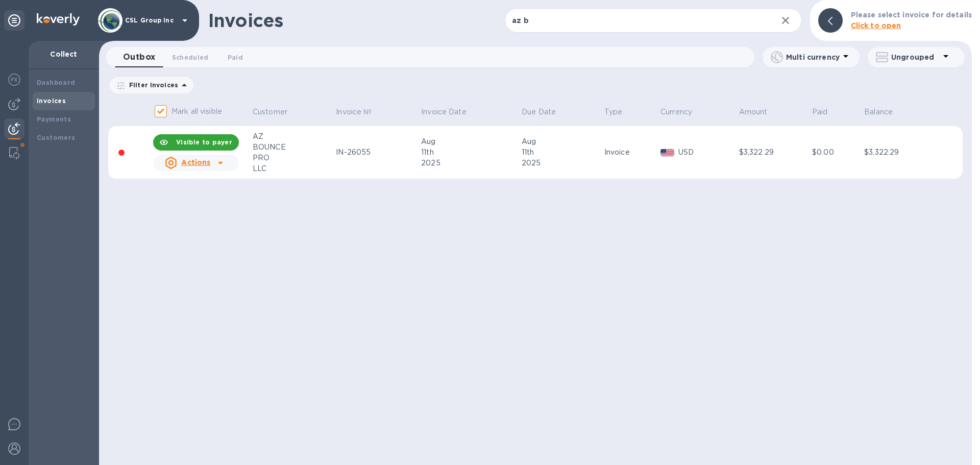
click at [191, 62] on span "Scheduled 0" at bounding box center [190, 57] width 37 height 11
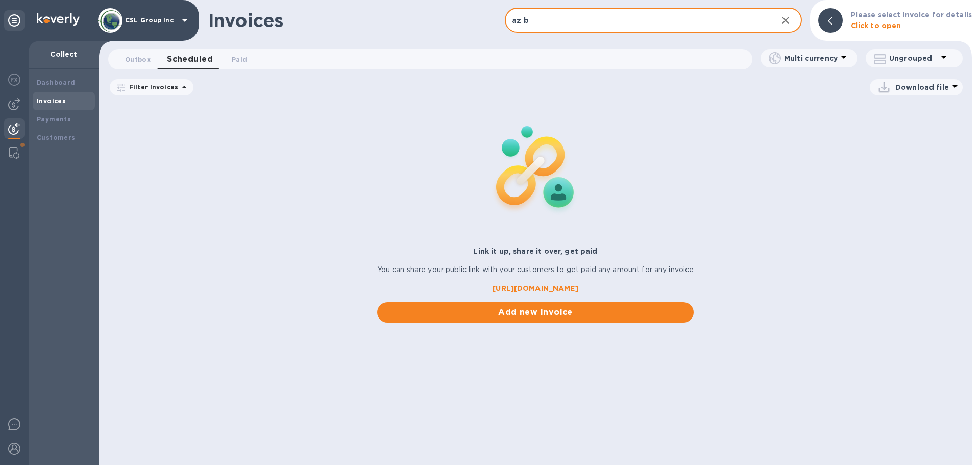
drag, startPoint x: 546, startPoint y: 20, endPoint x: 494, endPoint y: 17, distance: 51.6
click at [494, 17] on div "Invoices az b ​ Add invoice Please select invoice for details Click to open" at bounding box center [535, 20] width 873 height 41
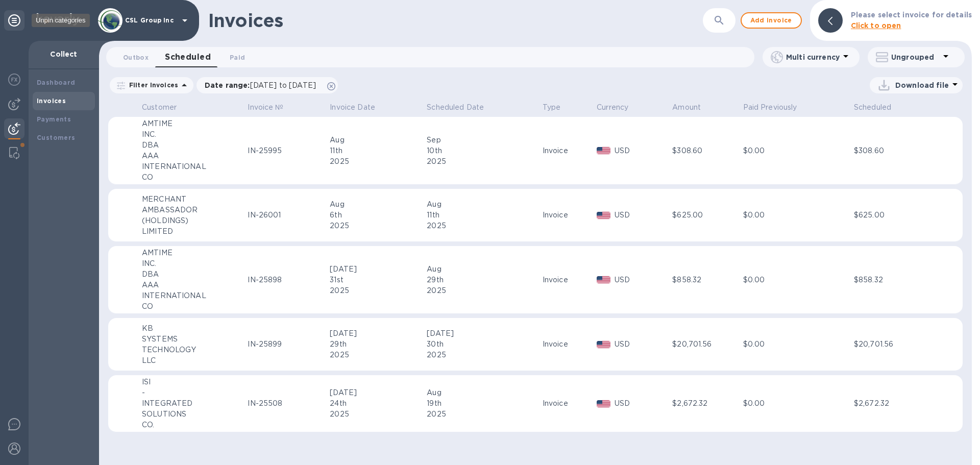
click at [14, 21] on icon at bounding box center [14, 20] width 12 height 12
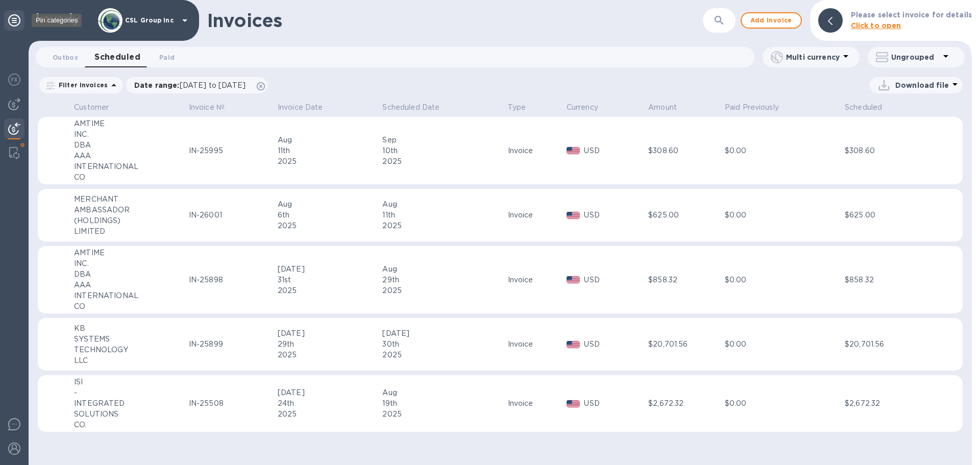
click at [14, 21] on icon at bounding box center [14, 20] width 12 height 12
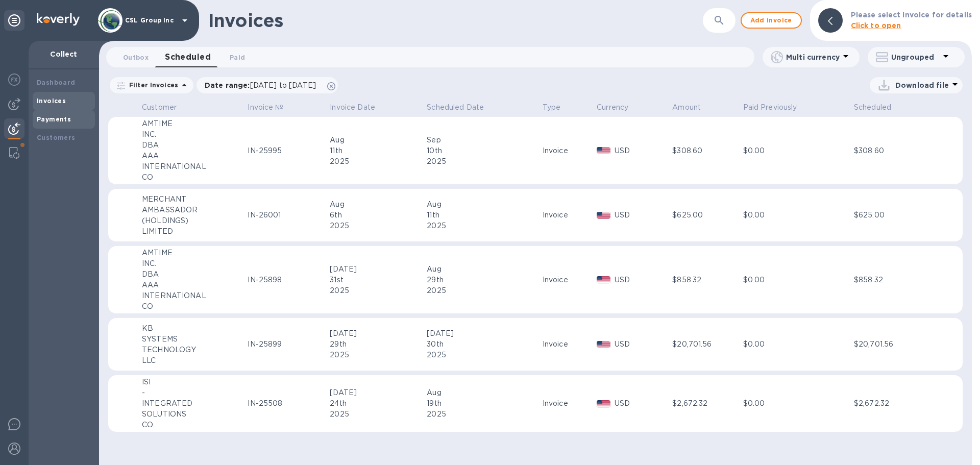
click at [44, 120] on b "Payments" at bounding box center [54, 119] width 34 height 8
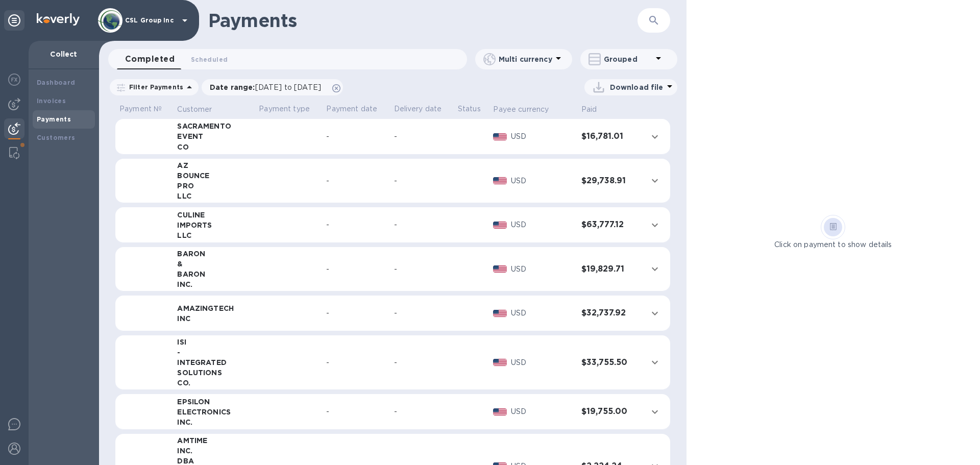
click at [656, 19] on icon "button" at bounding box center [654, 20] width 12 height 12
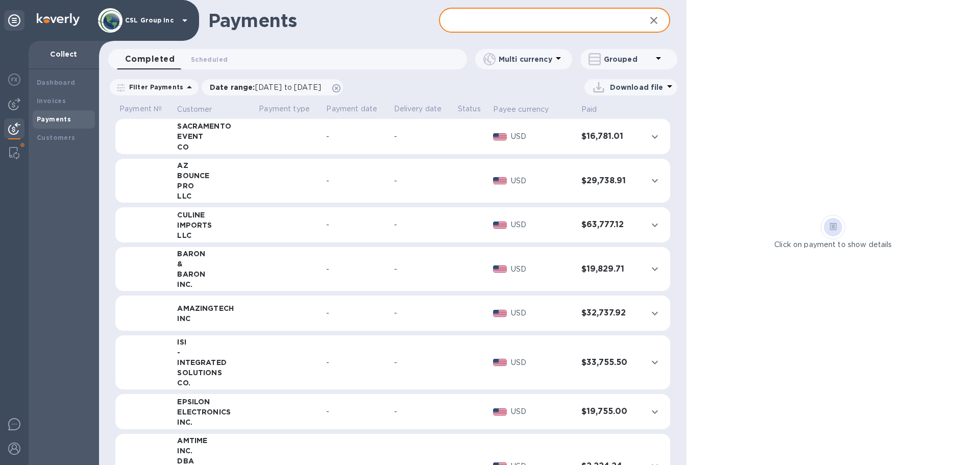
click at [650, 177] on icon "expand row" at bounding box center [655, 181] width 12 height 12
